Goal: Task Accomplishment & Management: Manage account settings

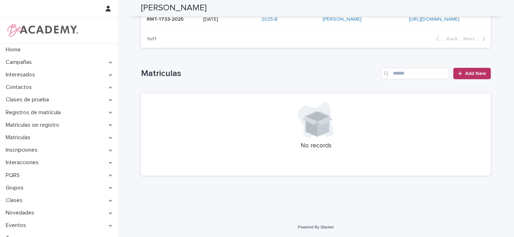
scroll to position [54, 0]
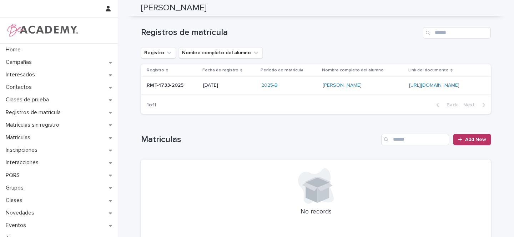
click at [200, 84] on td "[DATE]" at bounding box center [229, 86] width 58 height 18
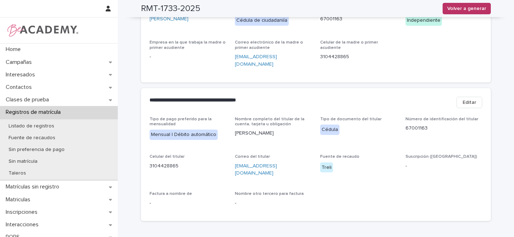
scroll to position [329, 0]
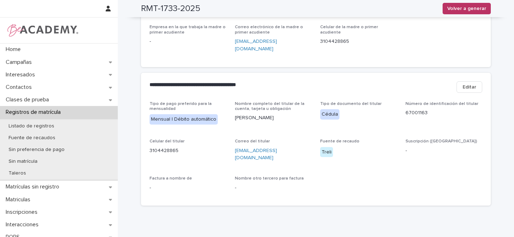
click at [469, 83] on span "Editar" at bounding box center [469, 86] width 14 height 7
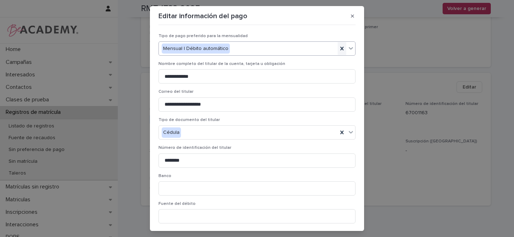
click at [339, 48] on icon at bounding box center [341, 48] width 7 height 7
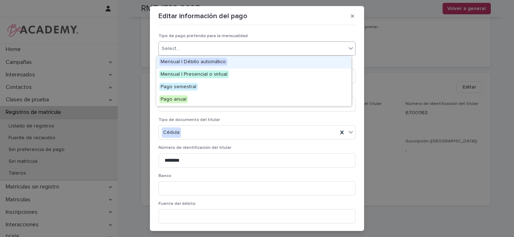
click at [349, 48] on icon at bounding box center [351, 48] width 4 height 2
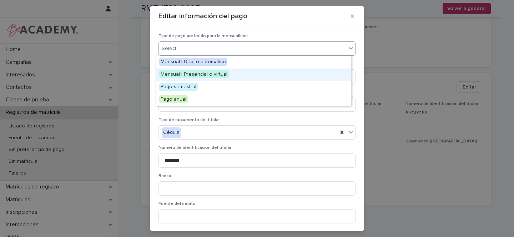
click at [221, 75] on span "Mensual | Presencial o virtual" at bounding box center [194, 74] width 70 height 8
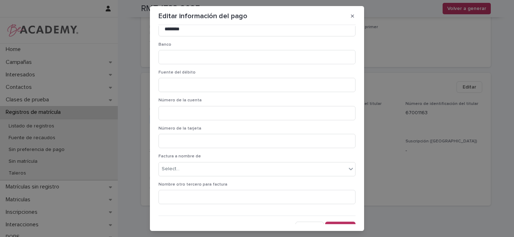
scroll to position [140, 0]
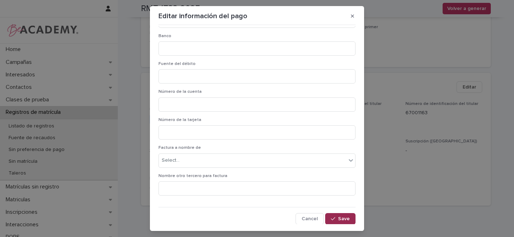
click at [338, 220] on span "Save" at bounding box center [344, 218] width 12 height 5
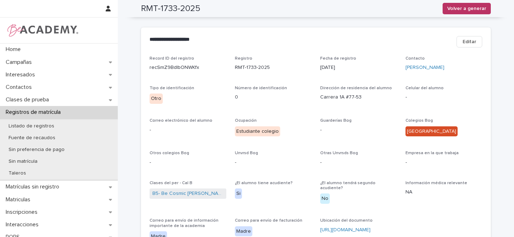
scroll to position [0, 0]
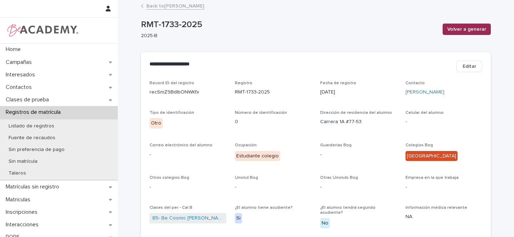
click at [466, 29] on span "Volver a generar" at bounding box center [466, 29] width 39 height 7
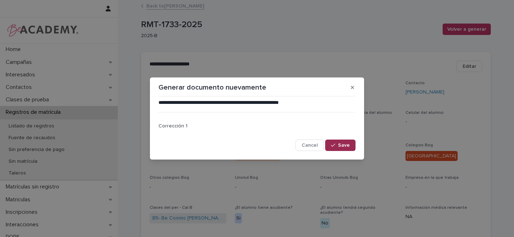
click at [347, 148] on button "Save" at bounding box center [340, 145] width 30 height 11
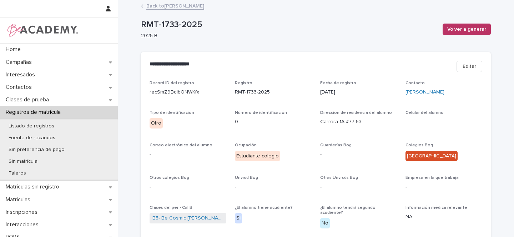
click at [184, 7] on link "Back to Olivia Mendoza Tanury" at bounding box center [175, 5] width 58 height 8
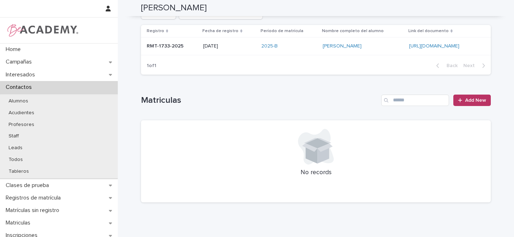
scroll to position [57, 0]
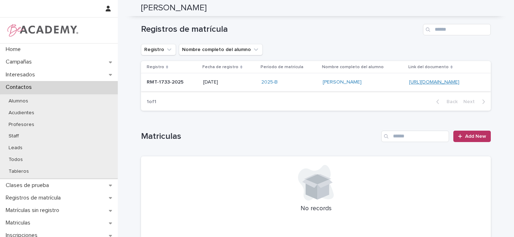
click at [409, 80] on link "https://docs.google.com/document/d/1xZkmJRMIAor-ZBRfQif8huxbJ3ewUQ9EEhIFuWqPf2o" at bounding box center [434, 82] width 50 height 5
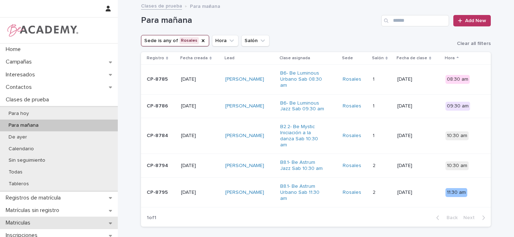
scroll to position [118, 0]
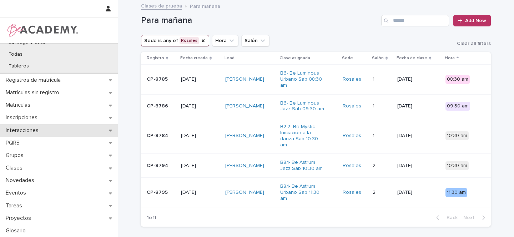
click at [111, 130] on div "Interacciones" at bounding box center [59, 130] width 118 height 12
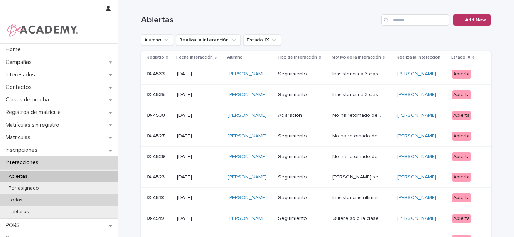
click at [28, 198] on div "Todas" at bounding box center [59, 200] width 118 height 12
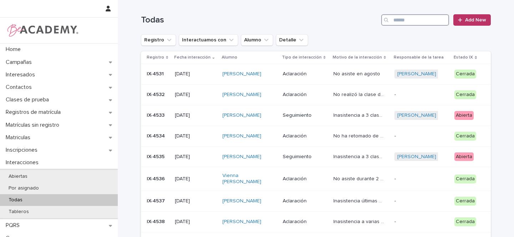
click at [400, 18] on input "Search" at bounding box center [415, 19] width 68 height 11
paste input "****"
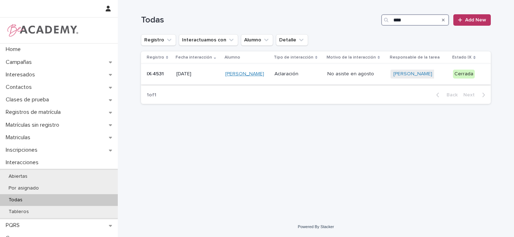
type input "****"
click at [248, 72] on link "Natalia Sanchez Echeverri" at bounding box center [244, 74] width 39 height 6
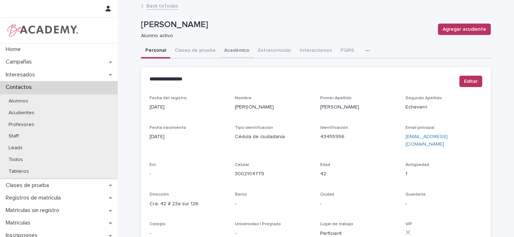
click at [235, 51] on button "Académico" at bounding box center [237, 51] width 34 height 15
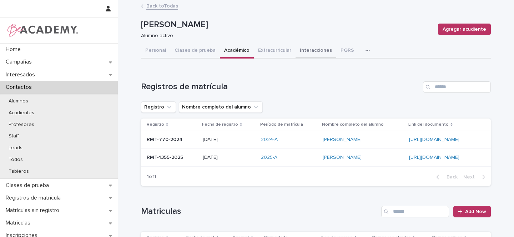
click at [307, 50] on button "Interacciones" at bounding box center [315, 51] width 41 height 15
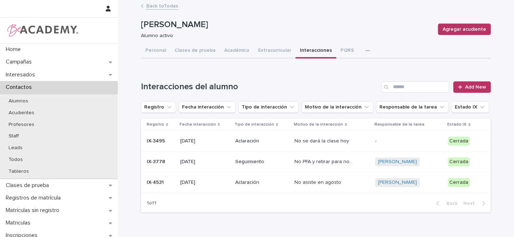
click at [273, 182] on p "Aclaración" at bounding box center [262, 182] width 54 height 6
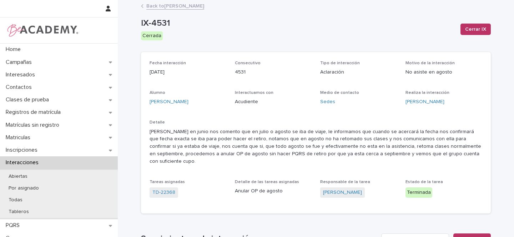
click at [182, 6] on link "Back to Natalia Sanchez Echeverri" at bounding box center [175, 5] width 58 height 8
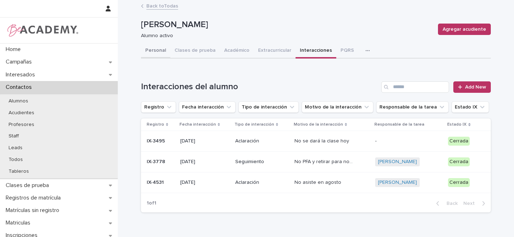
click at [153, 54] on button "Personal" at bounding box center [155, 51] width 29 height 15
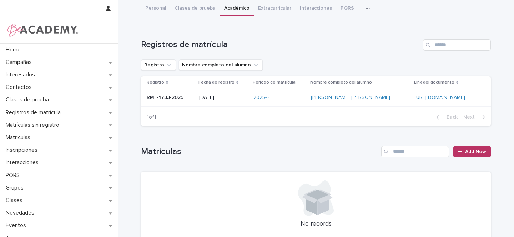
scroll to position [83, 0]
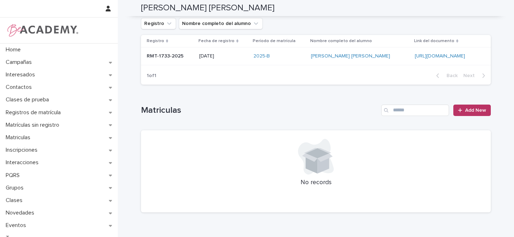
click at [338, 55] on td "[PERSON_NAME]" at bounding box center [360, 56] width 104 height 18
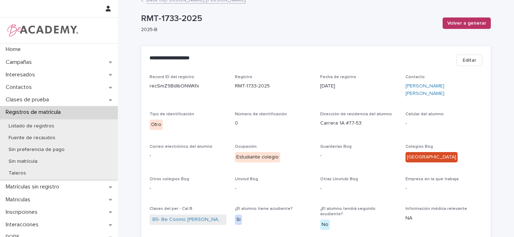
scroll to position [11, 0]
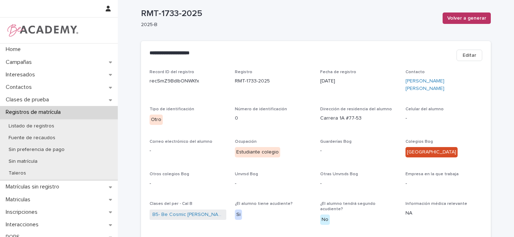
click at [462, 57] on span "Editar" at bounding box center [469, 55] width 14 height 7
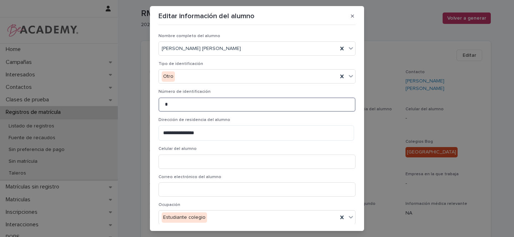
drag, startPoint x: 167, startPoint y: 103, endPoint x: 162, endPoint y: 103, distance: 5.0
click at [162, 103] on input "*" at bounding box center [256, 104] width 197 height 14
click at [166, 104] on input "*" at bounding box center [256, 104] width 197 height 14
paste input "*********"
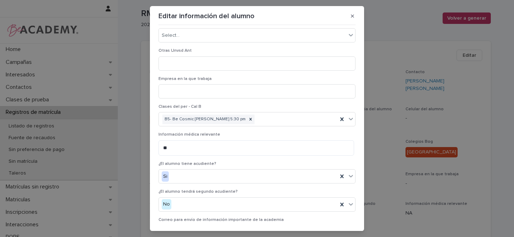
scroll to position [394, 0]
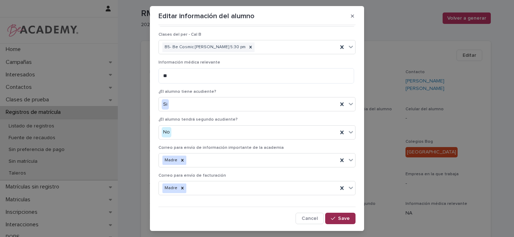
type input "*********"
click at [345, 221] on button "Save" at bounding box center [340, 218] width 30 height 11
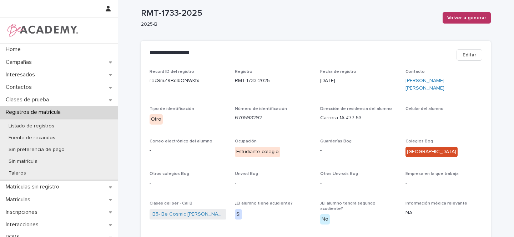
scroll to position [0, 0]
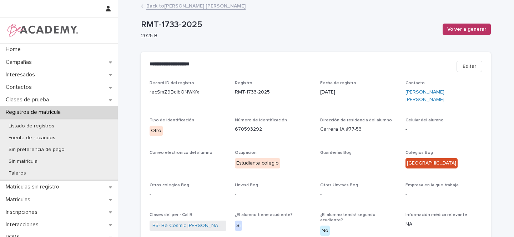
click at [258, 126] on p "670593292" at bounding box center [273, 129] width 77 height 7
click at [235, 126] on p "670593292" at bounding box center [273, 129] width 77 height 7
click at [240, 126] on p "670593292" at bounding box center [273, 129] width 77 height 7
click at [244, 126] on p "670593292" at bounding box center [273, 129] width 77 height 7
click at [248, 126] on p "670593292" at bounding box center [273, 129] width 77 height 7
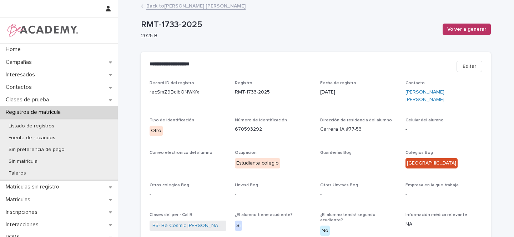
click at [253, 126] on p "670593292" at bounding box center [273, 129] width 77 height 7
click at [255, 126] on p "670593292" at bounding box center [273, 129] width 77 height 7
click at [466, 32] on span "Volver a generar" at bounding box center [466, 29] width 39 height 7
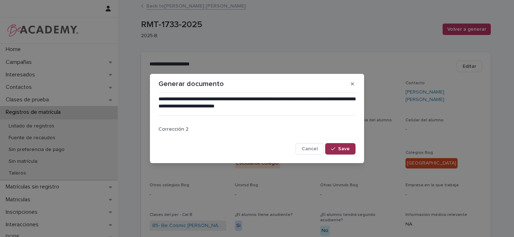
click at [346, 151] on span "Save" at bounding box center [344, 148] width 12 height 5
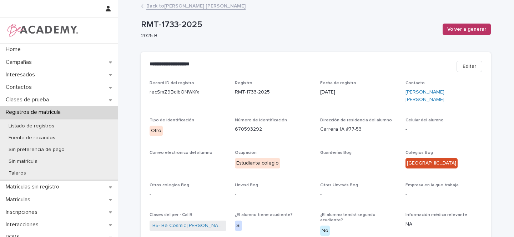
click at [188, 5] on link "Back to Olivia Mendoza Tanury" at bounding box center [195, 5] width 99 height 8
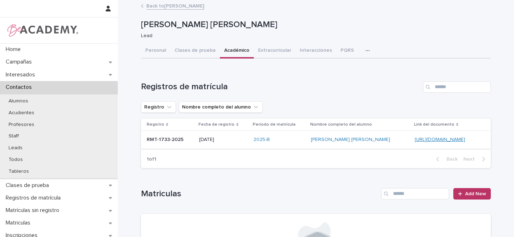
click at [421, 140] on link "https://docs.google.com/document/d/1xZkmJRMIAor-ZBRfQif8huxbJ3ewUQ9EEhIFuWqPf2o" at bounding box center [440, 139] width 50 height 5
click at [262, 138] on div "2025-B" at bounding box center [279, 140] width 52 height 6
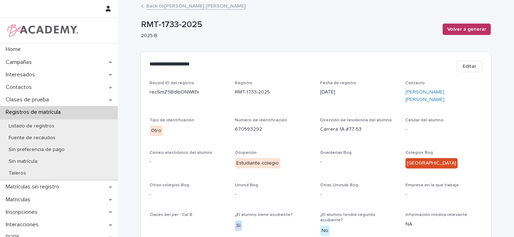
scroll to position [3, 0]
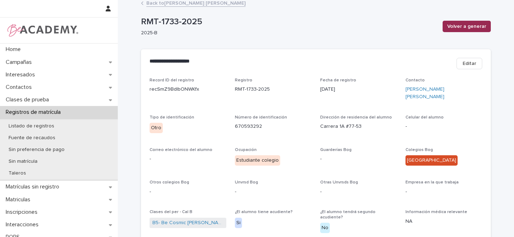
click at [472, 26] on span "Volver a generar" at bounding box center [466, 26] width 39 height 7
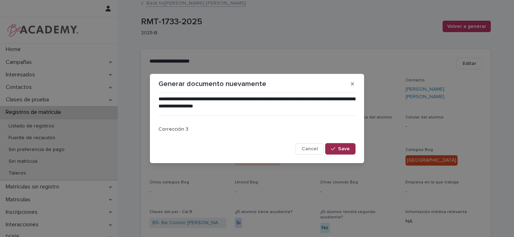
click at [336, 149] on div "button" at bounding box center [334, 148] width 7 height 5
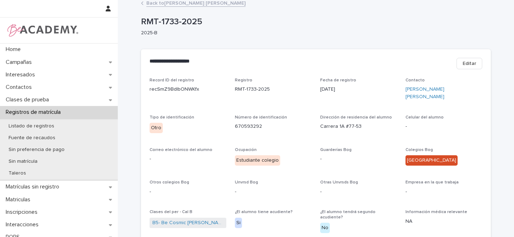
scroll to position [0, 0]
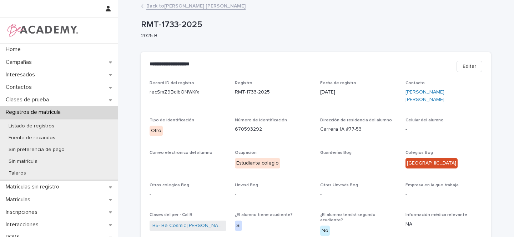
click at [176, 7] on link "Back to [PERSON_NAME]" at bounding box center [195, 5] width 99 height 8
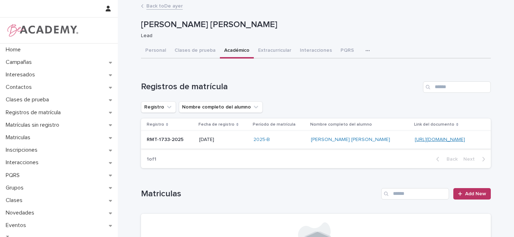
click at [415, 139] on link "[URL][DOMAIN_NAME]" at bounding box center [440, 139] width 50 height 5
